Goal: Task Accomplishment & Management: Use online tool/utility

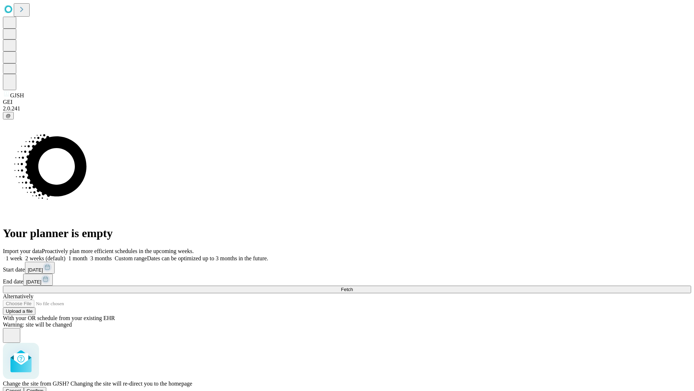
click at [44, 388] on span "Confirm" at bounding box center [35, 390] width 17 height 5
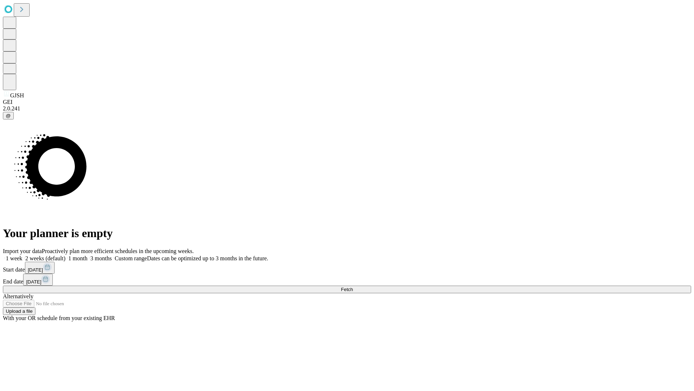
click at [22, 255] on label "1 week" at bounding box center [13, 258] width 20 height 6
click at [353, 286] on span "Fetch" at bounding box center [347, 288] width 12 height 5
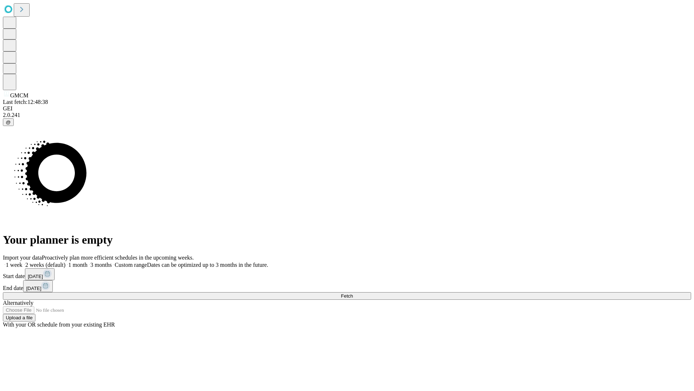
click at [353, 293] on span "Fetch" at bounding box center [347, 295] width 12 height 5
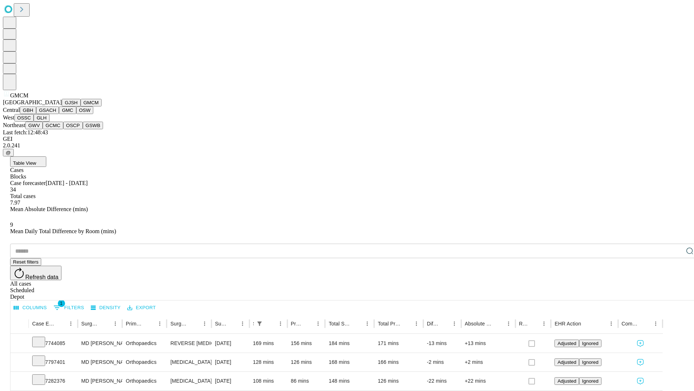
click at [36, 114] on button "GBH" at bounding box center [28, 110] width 16 height 8
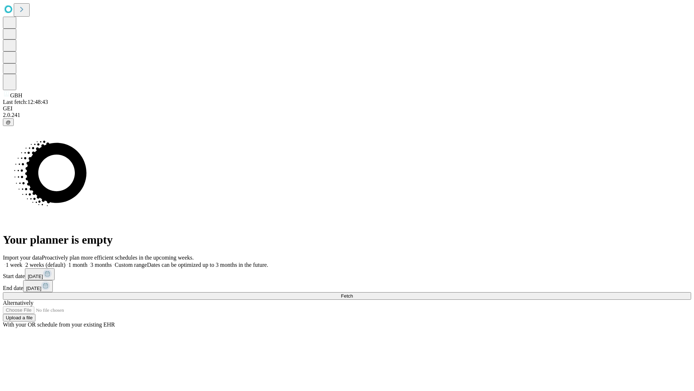
click at [22, 261] on label "1 week" at bounding box center [13, 264] width 20 height 6
click at [353, 293] on span "Fetch" at bounding box center [347, 295] width 12 height 5
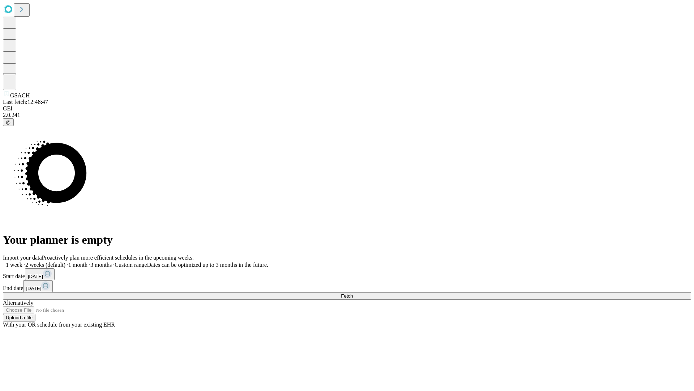
click at [22, 261] on label "1 week" at bounding box center [13, 264] width 20 height 6
click at [353, 293] on span "Fetch" at bounding box center [347, 295] width 12 height 5
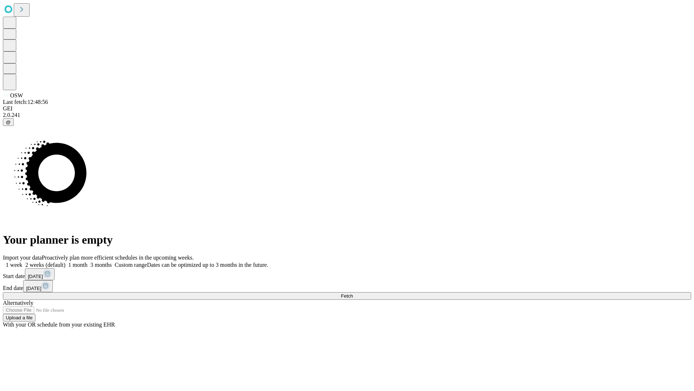
click at [22, 261] on label "1 week" at bounding box center [13, 264] width 20 height 6
click at [353, 293] on span "Fetch" at bounding box center [347, 295] width 12 height 5
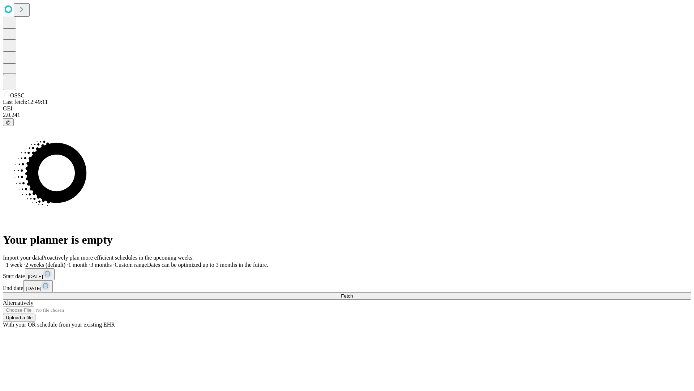
click at [22, 261] on label "1 week" at bounding box center [13, 264] width 20 height 6
click at [353, 293] on span "Fetch" at bounding box center [347, 295] width 12 height 5
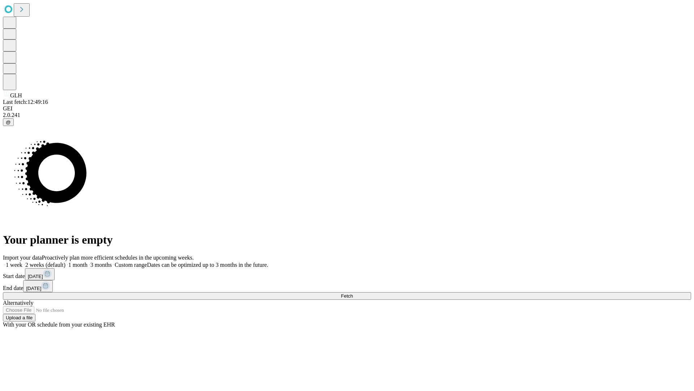
click at [22, 261] on label "1 week" at bounding box center [13, 264] width 20 height 6
click at [353, 293] on span "Fetch" at bounding box center [347, 295] width 12 height 5
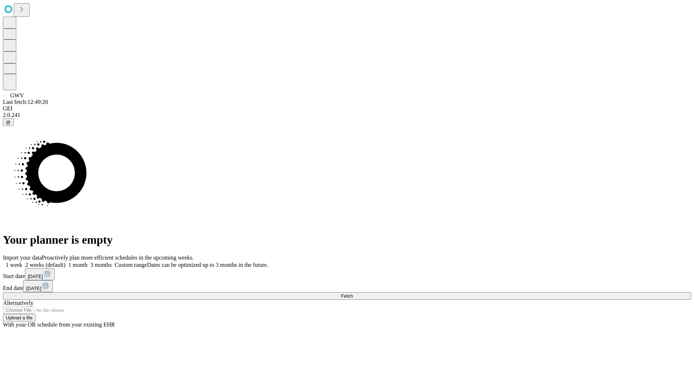
click at [22, 261] on label "1 week" at bounding box center [13, 264] width 20 height 6
click at [353, 293] on span "Fetch" at bounding box center [347, 295] width 12 height 5
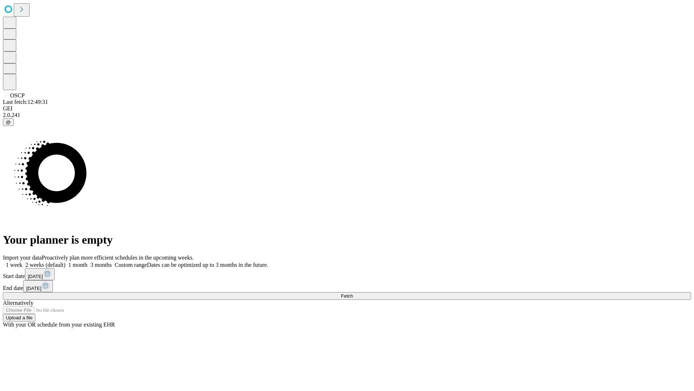
click at [22, 261] on label "1 week" at bounding box center [13, 264] width 20 height 6
click at [353, 293] on span "Fetch" at bounding box center [347, 295] width 12 height 5
